Goal: Transaction & Acquisition: Register for event/course

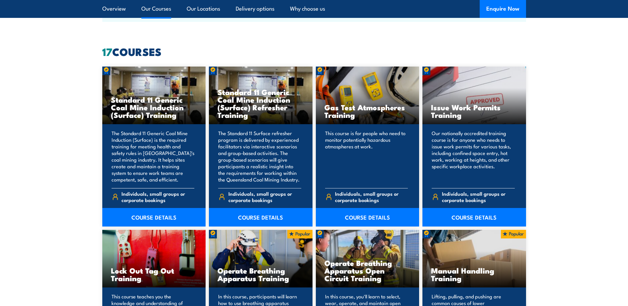
click at [150, 112] on h3 "Standard 11 Generic Coal Mine Induction (Surface) Training" at bounding box center [154, 107] width 86 height 23
click at [162, 221] on link "COURSE DETAILS" at bounding box center [154, 217] width 104 height 19
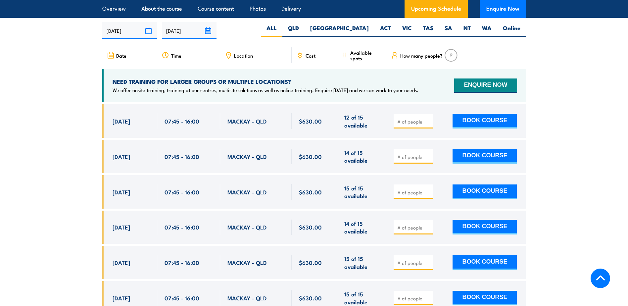
scroll to position [1257, 0]
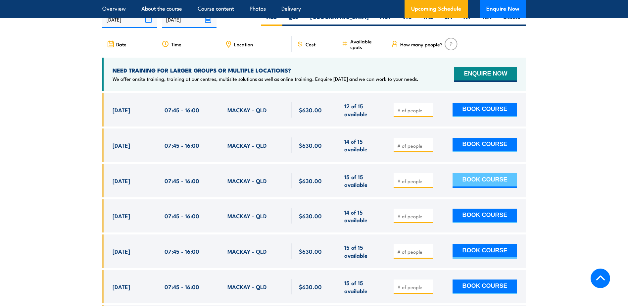
click at [477, 183] on button "BOOK COURSE" at bounding box center [484, 180] width 64 height 15
type input "1"
click at [474, 188] on button "BOOK COURSE" at bounding box center [484, 180] width 64 height 15
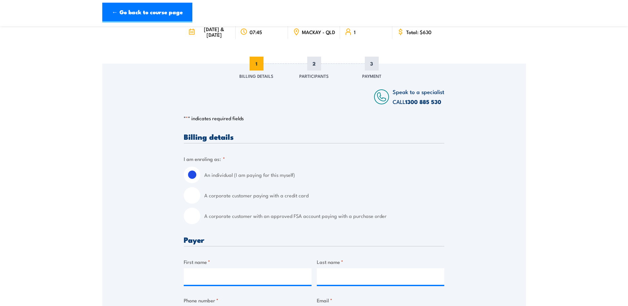
scroll to position [66, 0]
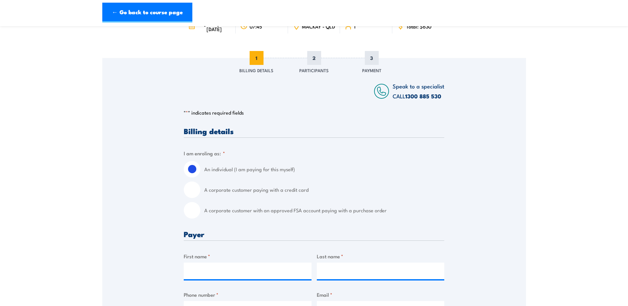
click at [193, 217] on input "A corporate customer with an approved FSA account paying with a purchase order" at bounding box center [192, 210] width 17 height 17
radio input "true"
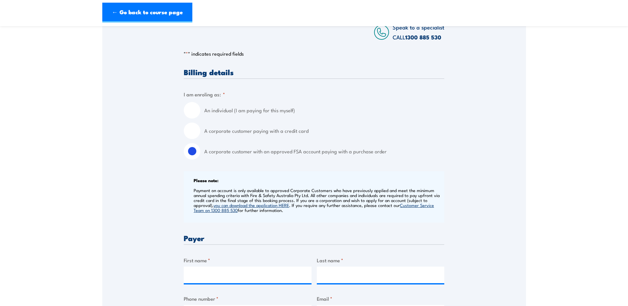
scroll to position [232, 0]
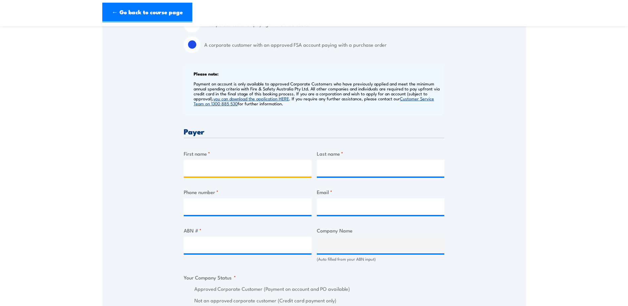
click at [245, 167] on input "First name *" at bounding box center [248, 168] width 128 height 17
type input "[PERSON_NAME]"
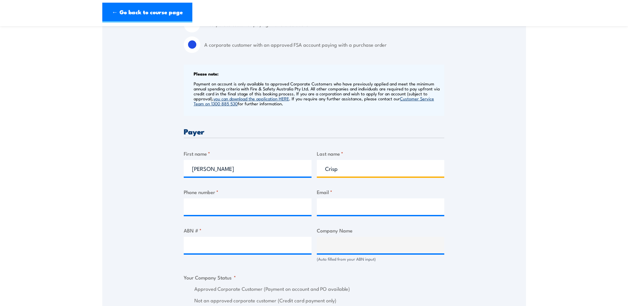
type input "Crisp"
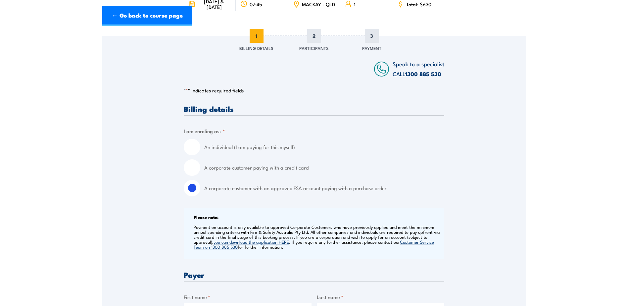
scroll to position [0, 0]
